Goal: Find specific page/section: Find specific page/section

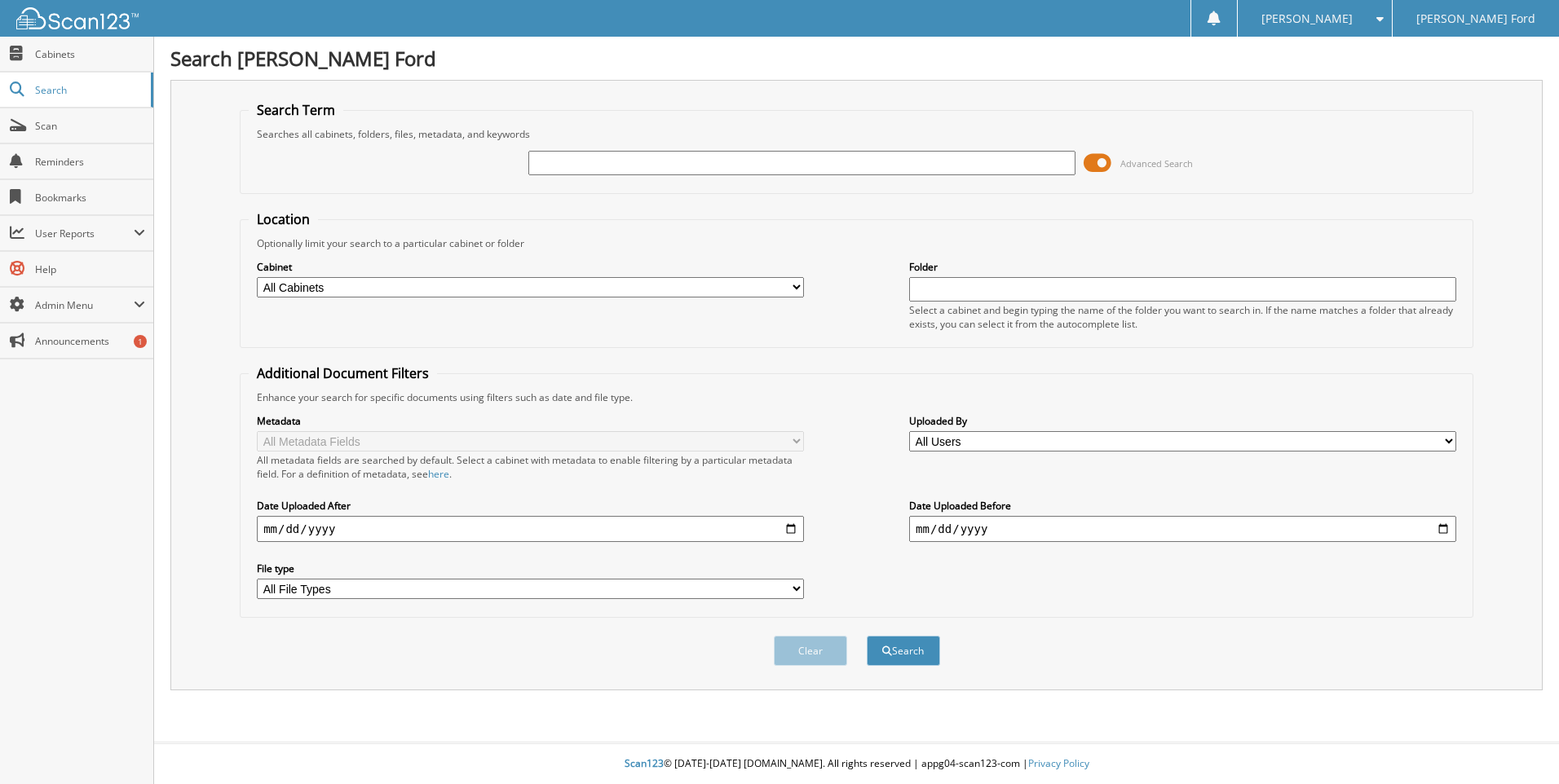
click at [754, 289] on select "All Cabinets REPAIR ORDERS Needs Filing" at bounding box center [530, 287] width 547 height 21
click at [56, 88] on span "Search" at bounding box center [89, 90] width 108 height 14
click at [47, 45] on link "Cabinets" at bounding box center [77, 54] width 153 height 35
click at [52, 92] on span "Search" at bounding box center [89, 90] width 108 height 14
click at [57, 58] on span "Cabinets" at bounding box center [91, 53] width 110 height 14
